Goal: Understand site structure: Grasp the organization and layout of the website

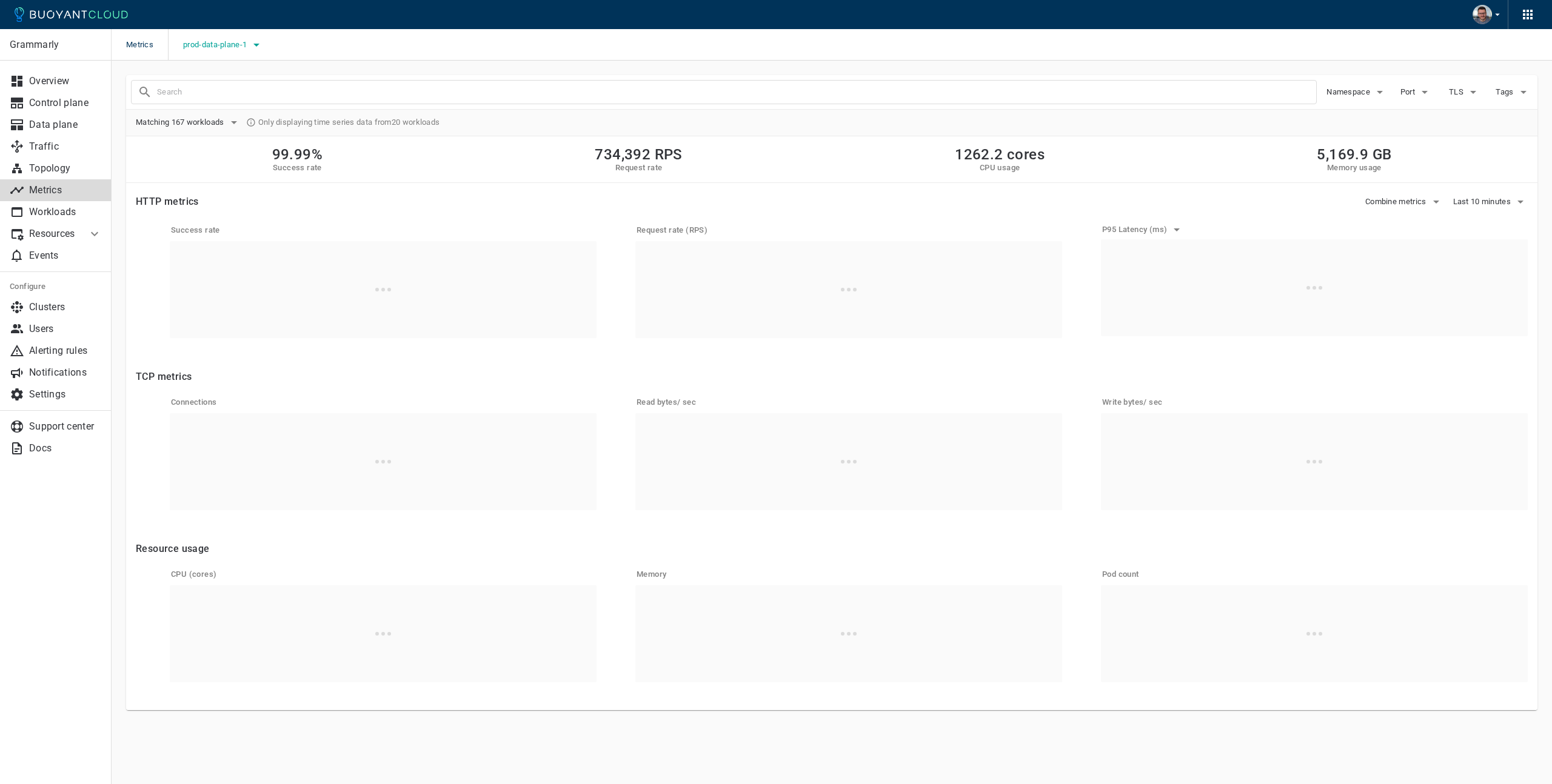
click at [249, 45] on span "prod-data-plane-1" at bounding box center [216, 45] width 66 height 9
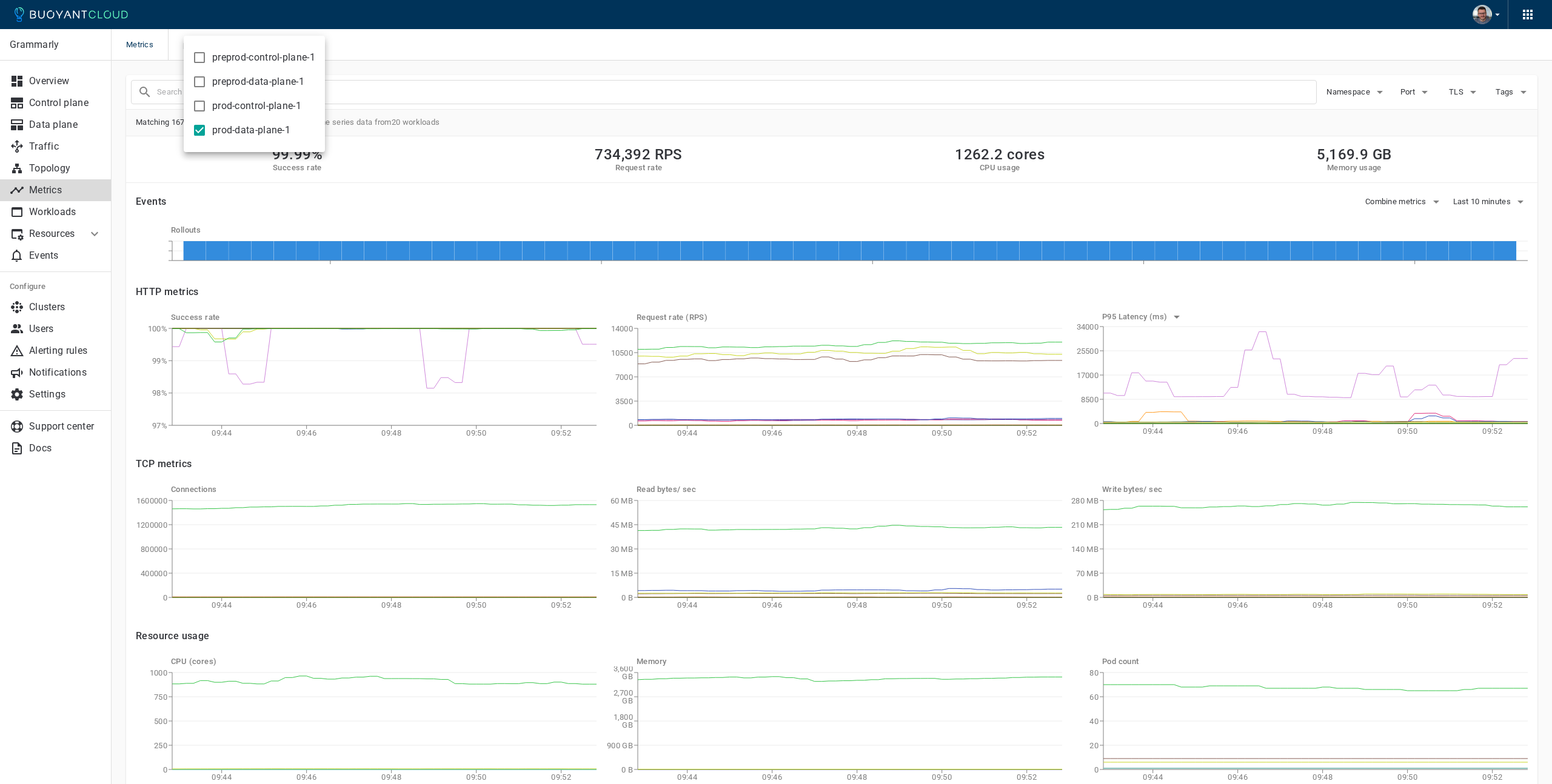
click at [195, 129] on input "prod-data-plane-1" at bounding box center [199, 130] width 15 height 15
checkbox input "false"
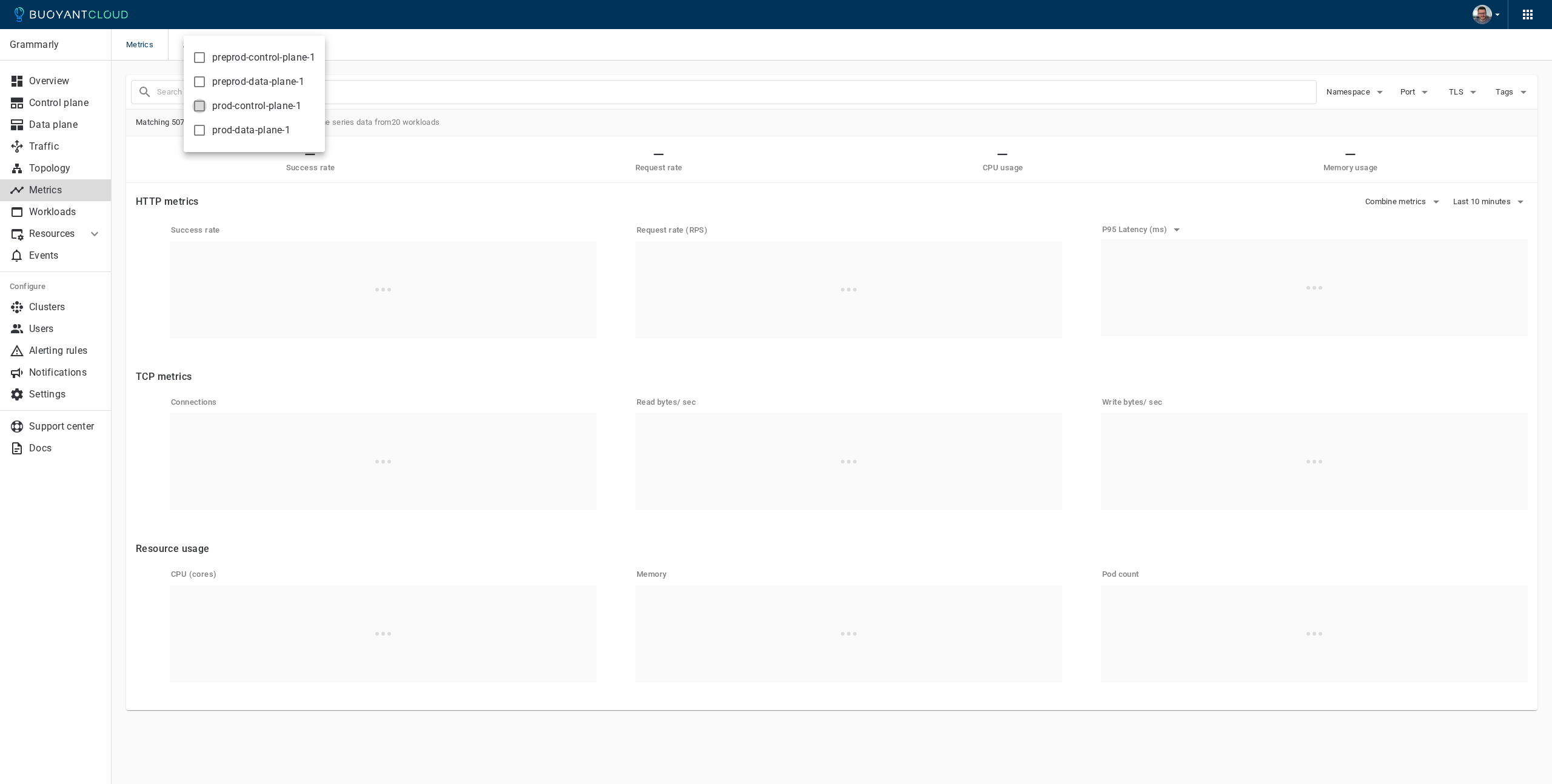
click at [201, 106] on input "prod-control-plane-1" at bounding box center [199, 106] width 15 height 15
checkbox input "true"
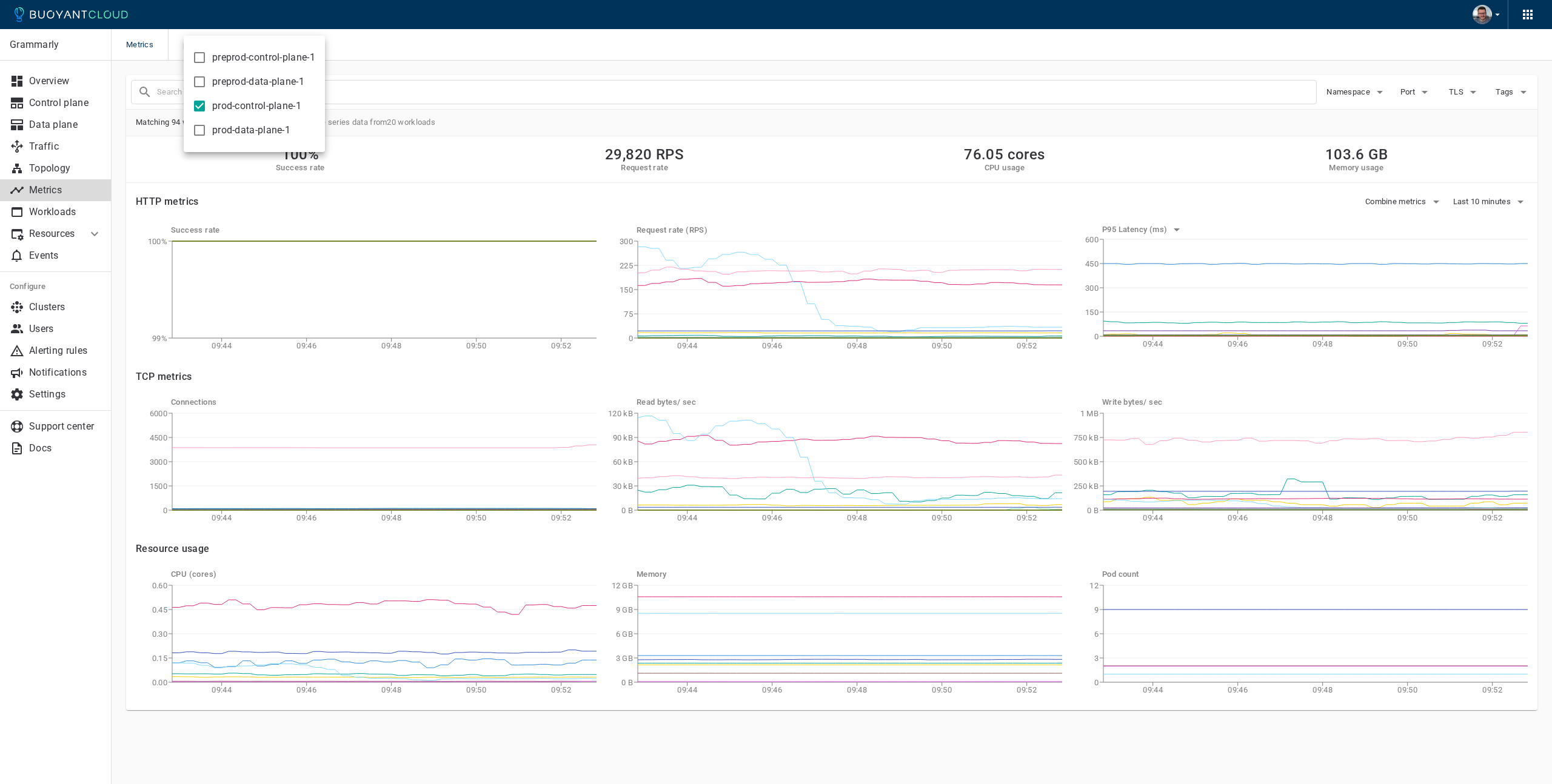
click at [434, 43] on div at bounding box center [776, 392] width 1552 height 784
click at [56, 167] on p "Topology" at bounding box center [65, 169] width 73 height 12
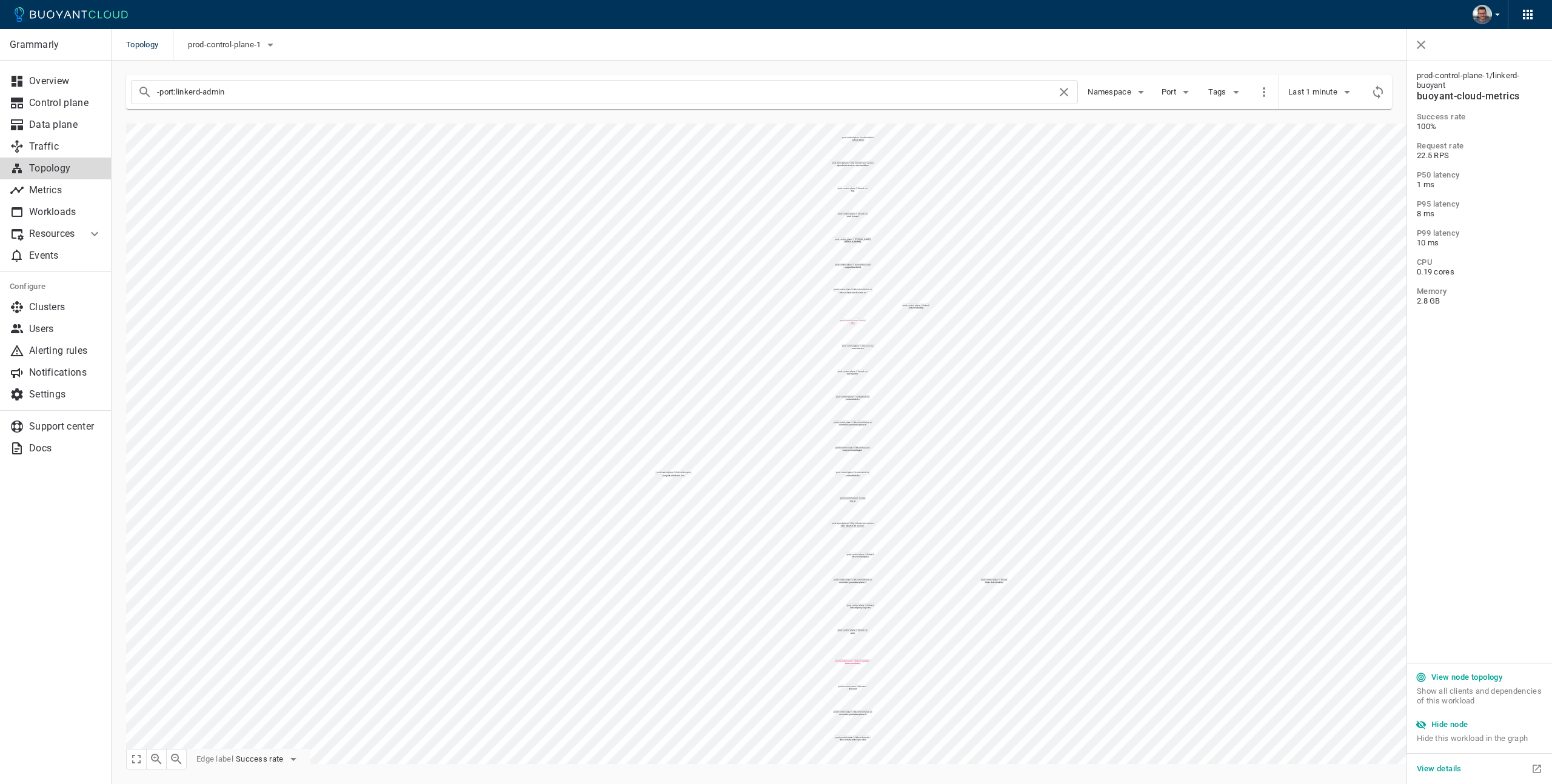
click at [1458, 726] on h5 "Hide node" at bounding box center [1450, 724] width 37 height 9
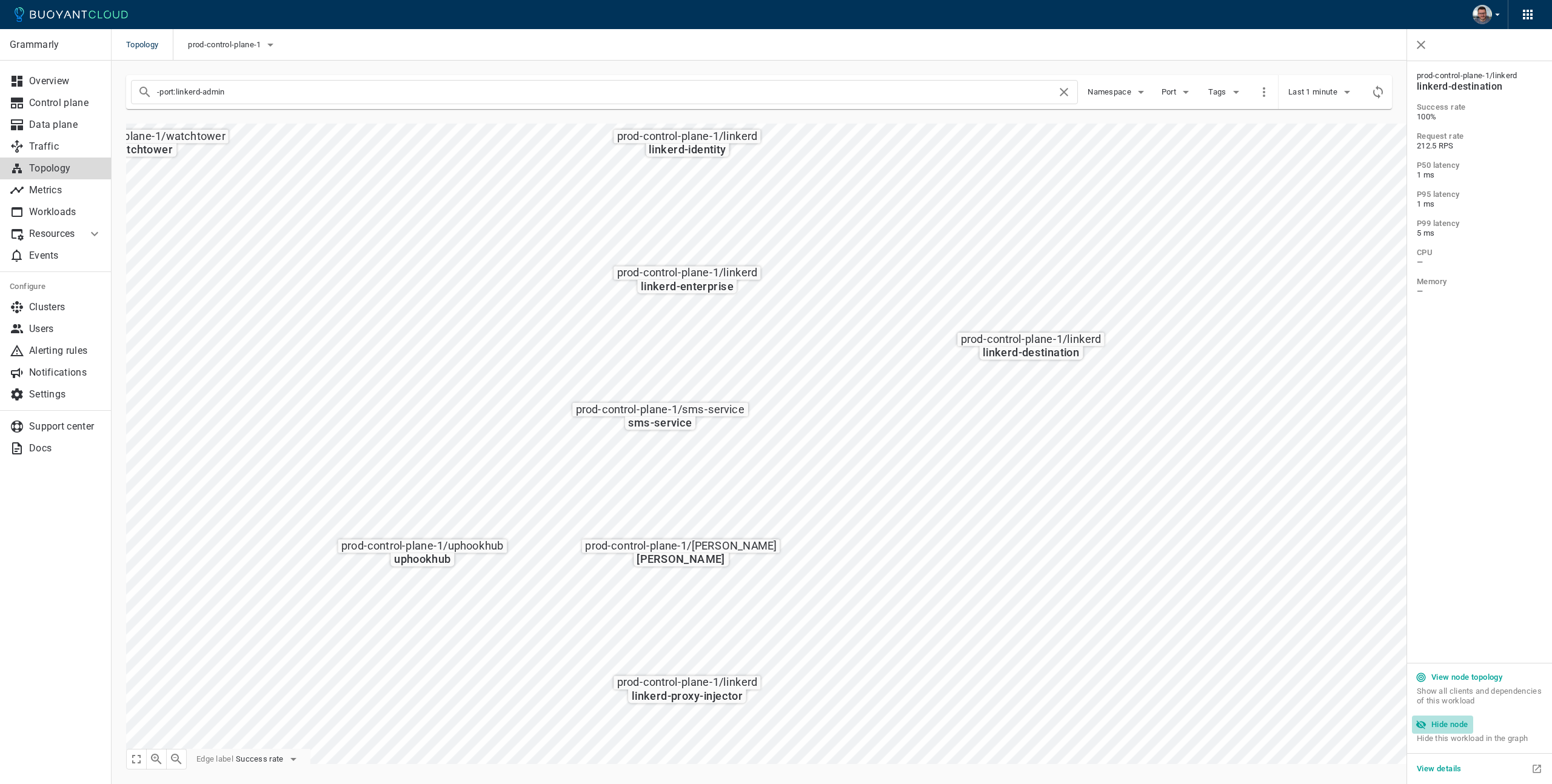
click at [1457, 723] on h5 "Hide node" at bounding box center [1450, 724] width 37 height 9
